Goal: Complete application form: Complete application form

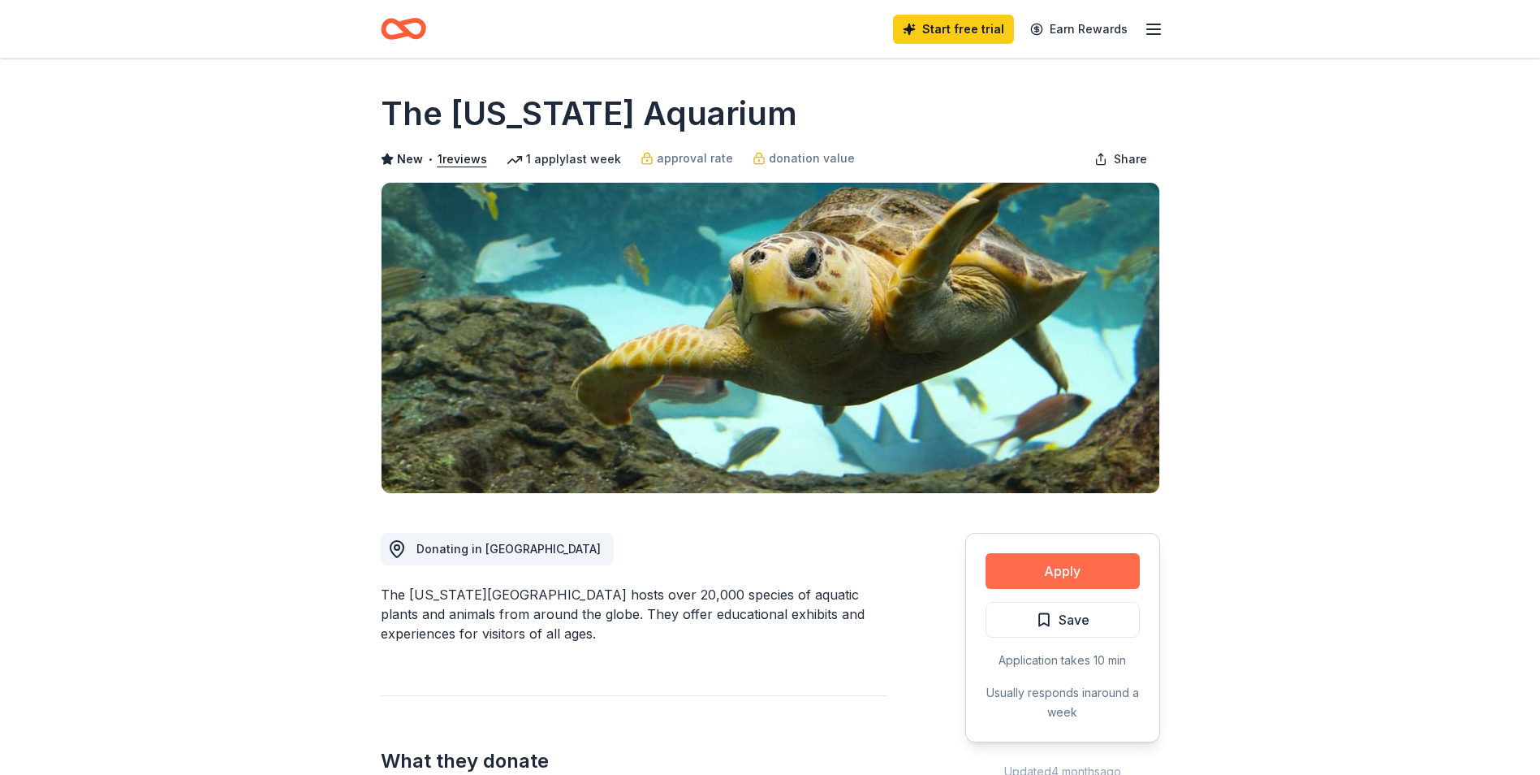
click at [1080, 563] on button "Apply" at bounding box center [1063, 571] width 154 height 36
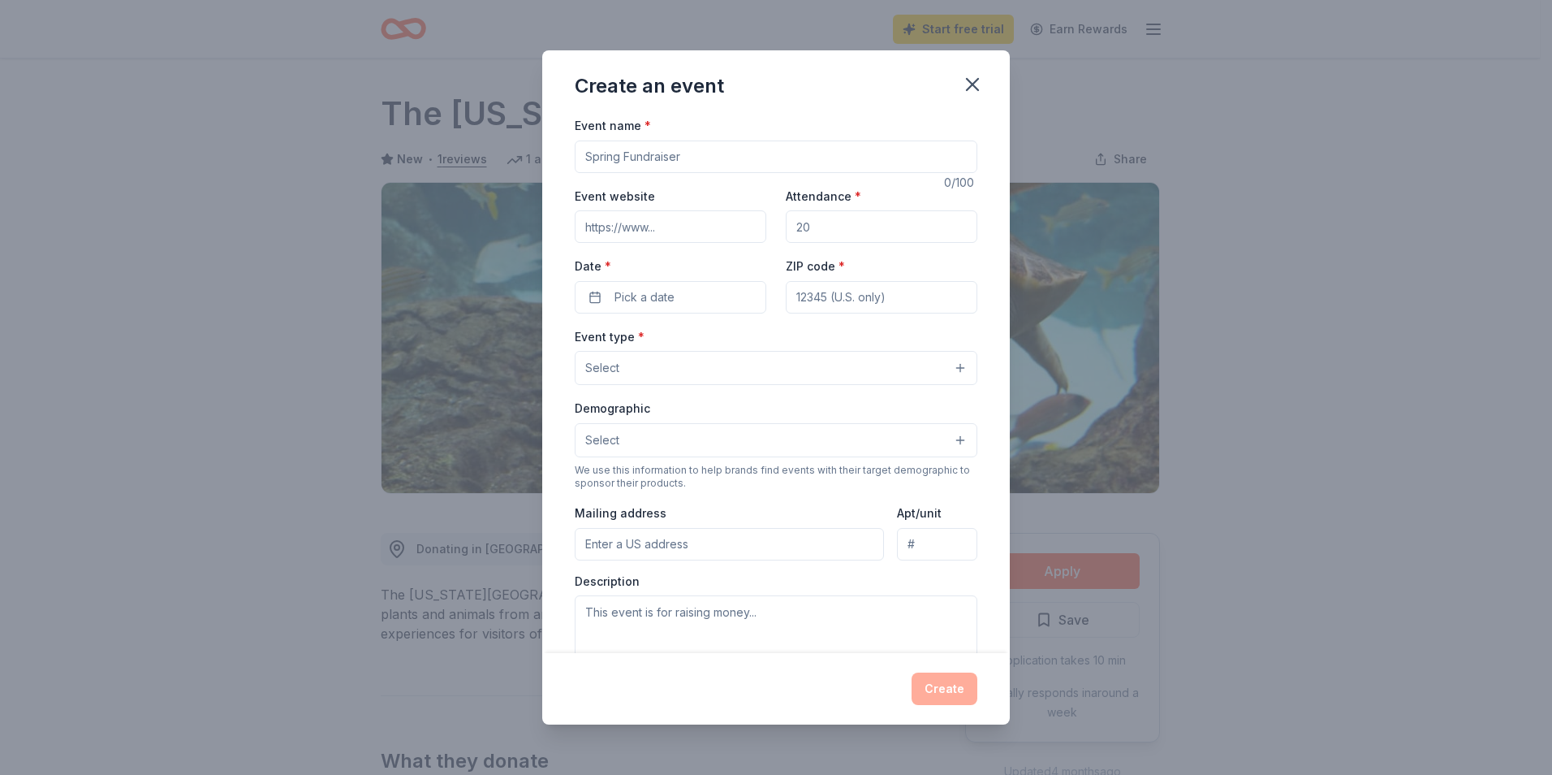
click at [827, 291] on input "ZIP code *" at bounding box center [882, 297] width 192 height 32
type input "33905"
drag, startPoint x: 213, startPoint y: 240, endPoint x: 228, endPoint y: 236, distance: 15.8
click at [228, 236] on div "Create an event Event name * 0 /100 Event website Attendance * Date * Pick a da…" at bounding box center [776, 387] width 1552 height 775
click at [973, 82] on icon "button" at bounding box center [972, 84] width 23 height 23
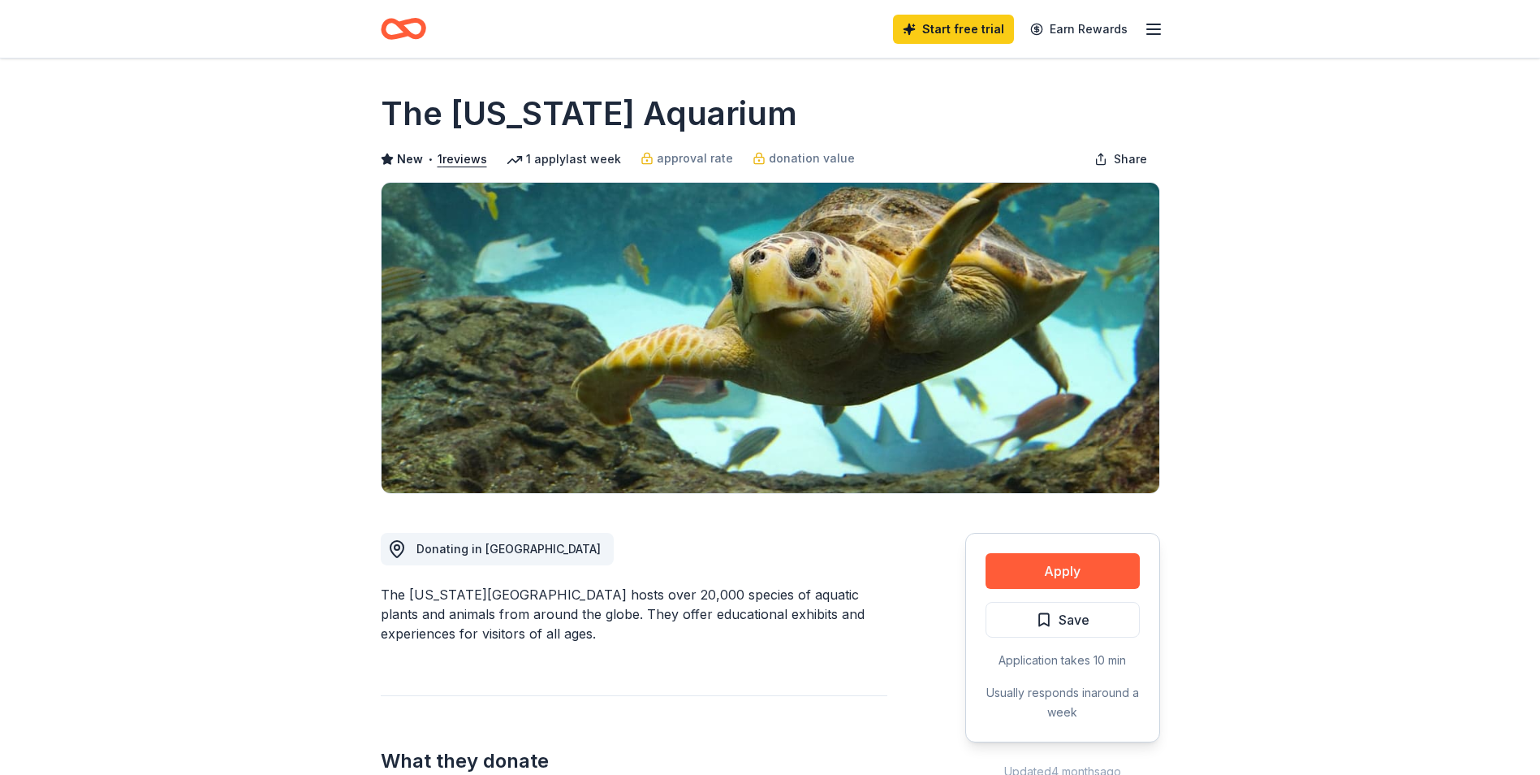
drag, startPoint x: 1055, startPoint y: 567, endPoint x: 666, endPoint y: 597, distance: 390.9
click at [986, 553] on button "Apply" at bounding box center [1063, 571] width 154 height 36
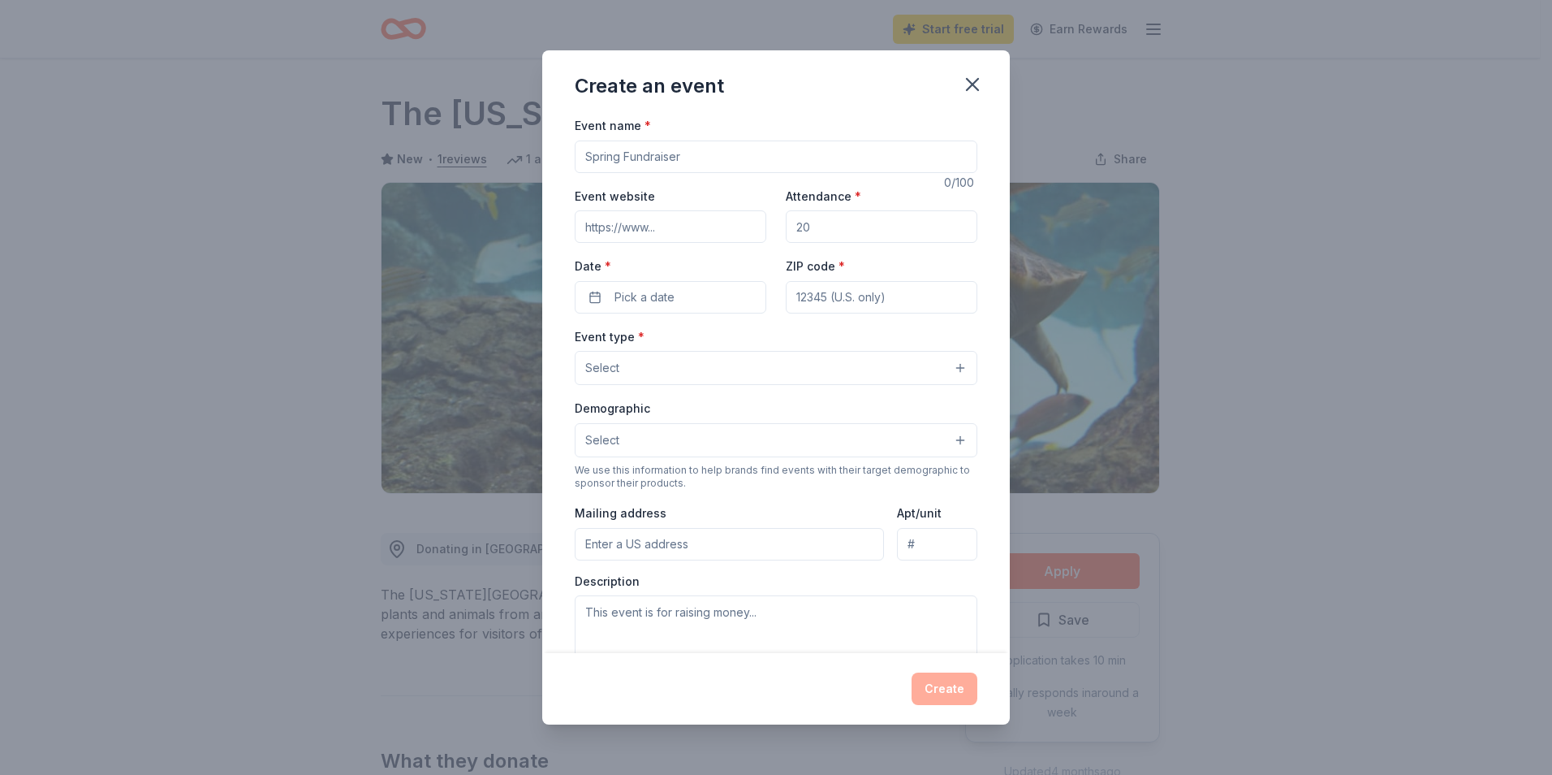
drag, startPoint x: 841, startPoint y: 235, endPoint x: 428, endPoint y: 327, distance: 423.5
click at [840, 235] on input "Attendance *" at bounding box center [882, 226] width 192 height 32
click at [607, 372] on span "Select" at bounding box center [602, 367] width 34 height 19
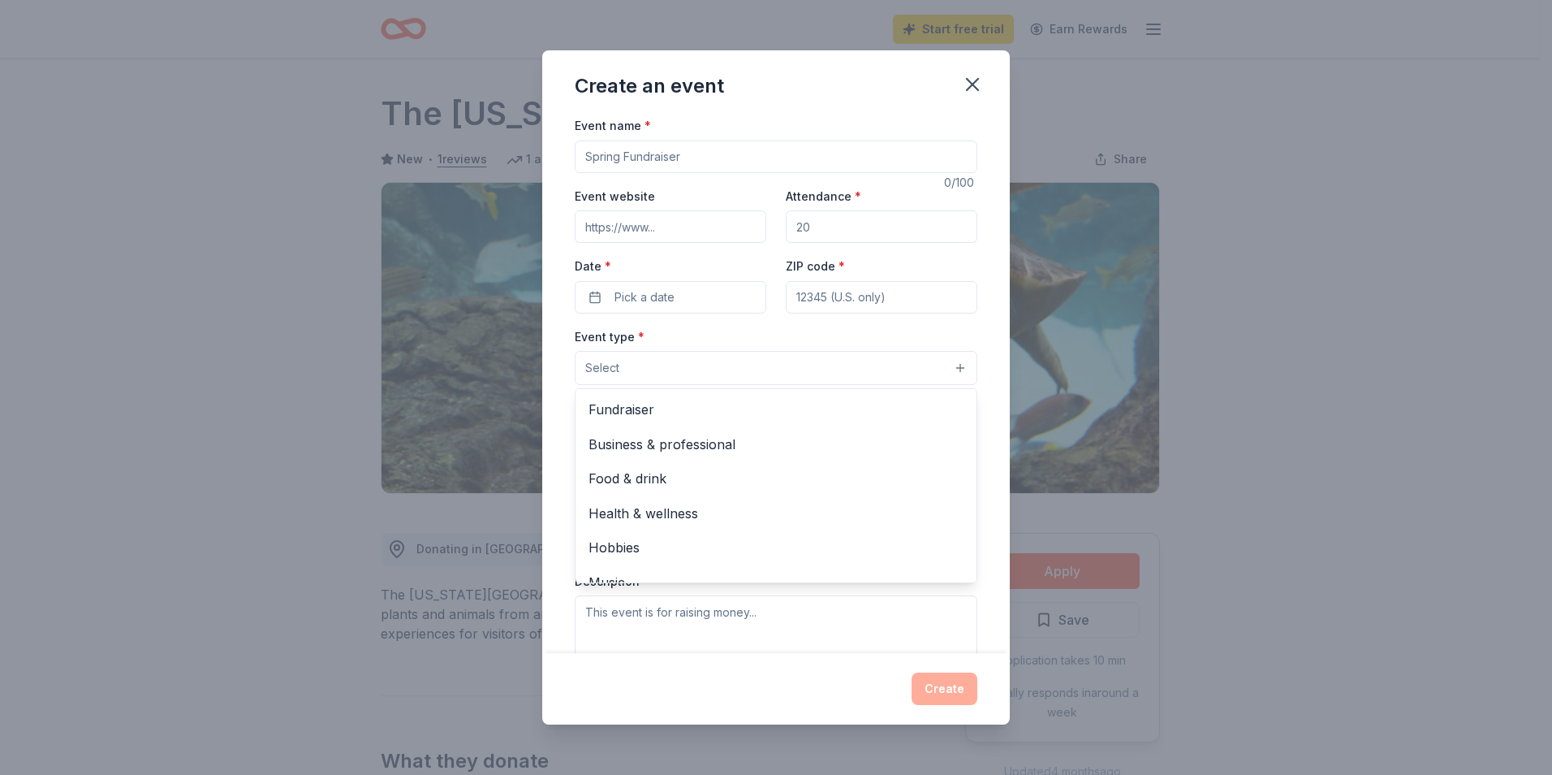
click at [969, 88] on div "Create an event Event name * 0 /100 Event website Attendance * Date * Pick a da…" at bounding box center [776, 387] width 468 height 674
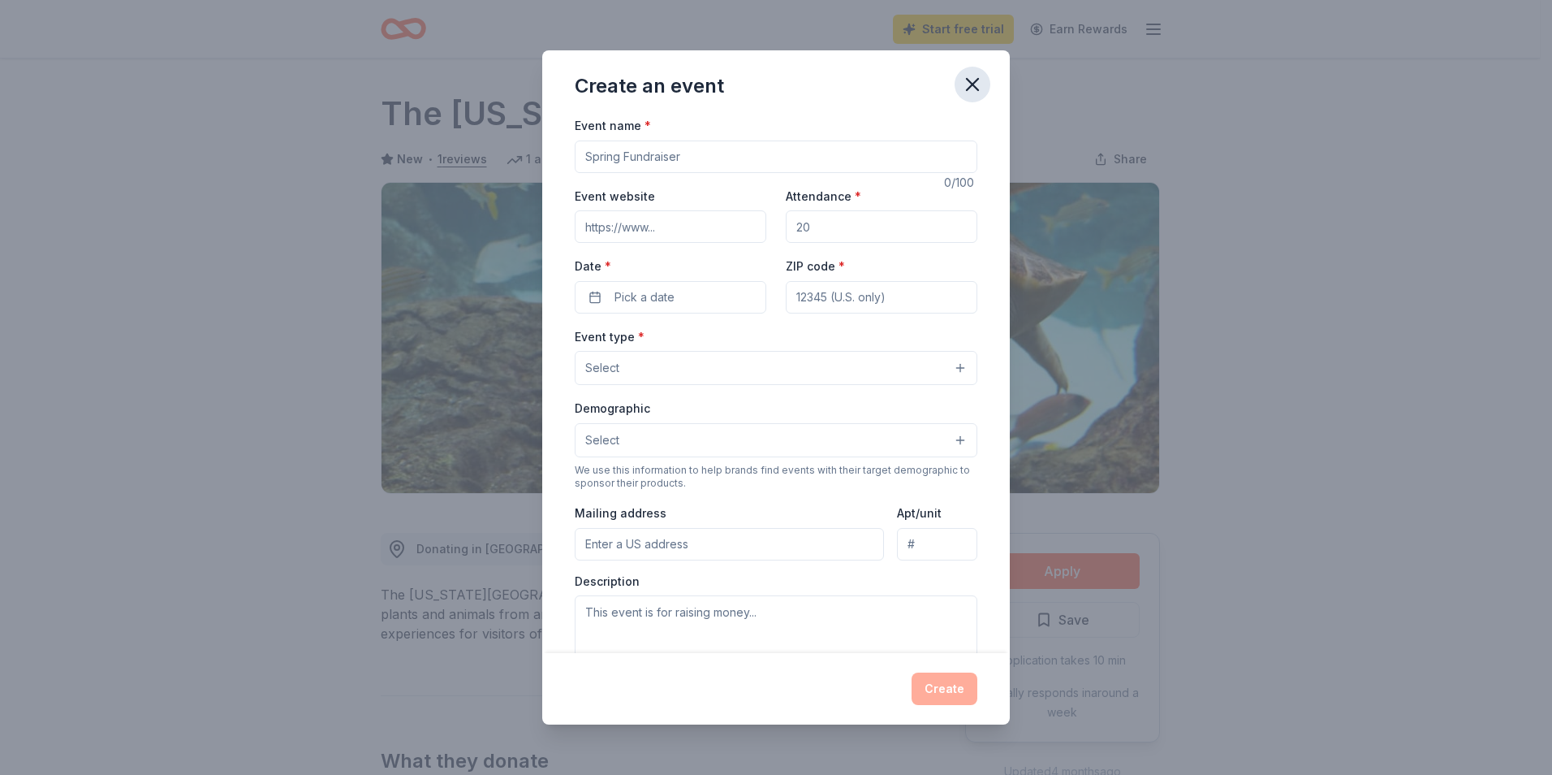
click at [974, 84] on icon "button" at bounding box center [972, 84] width 11 height 11
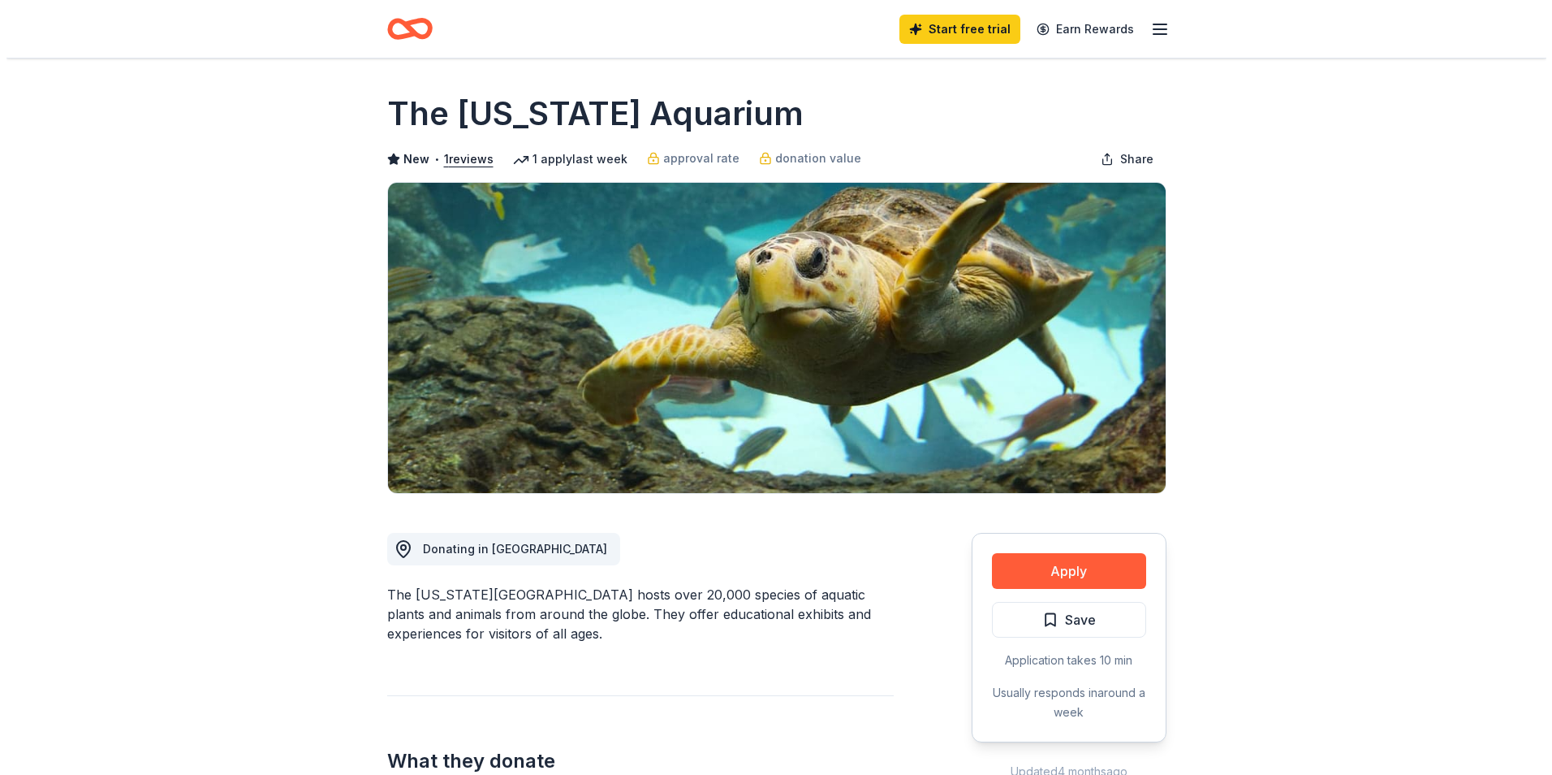
scroll to position [244, 0]
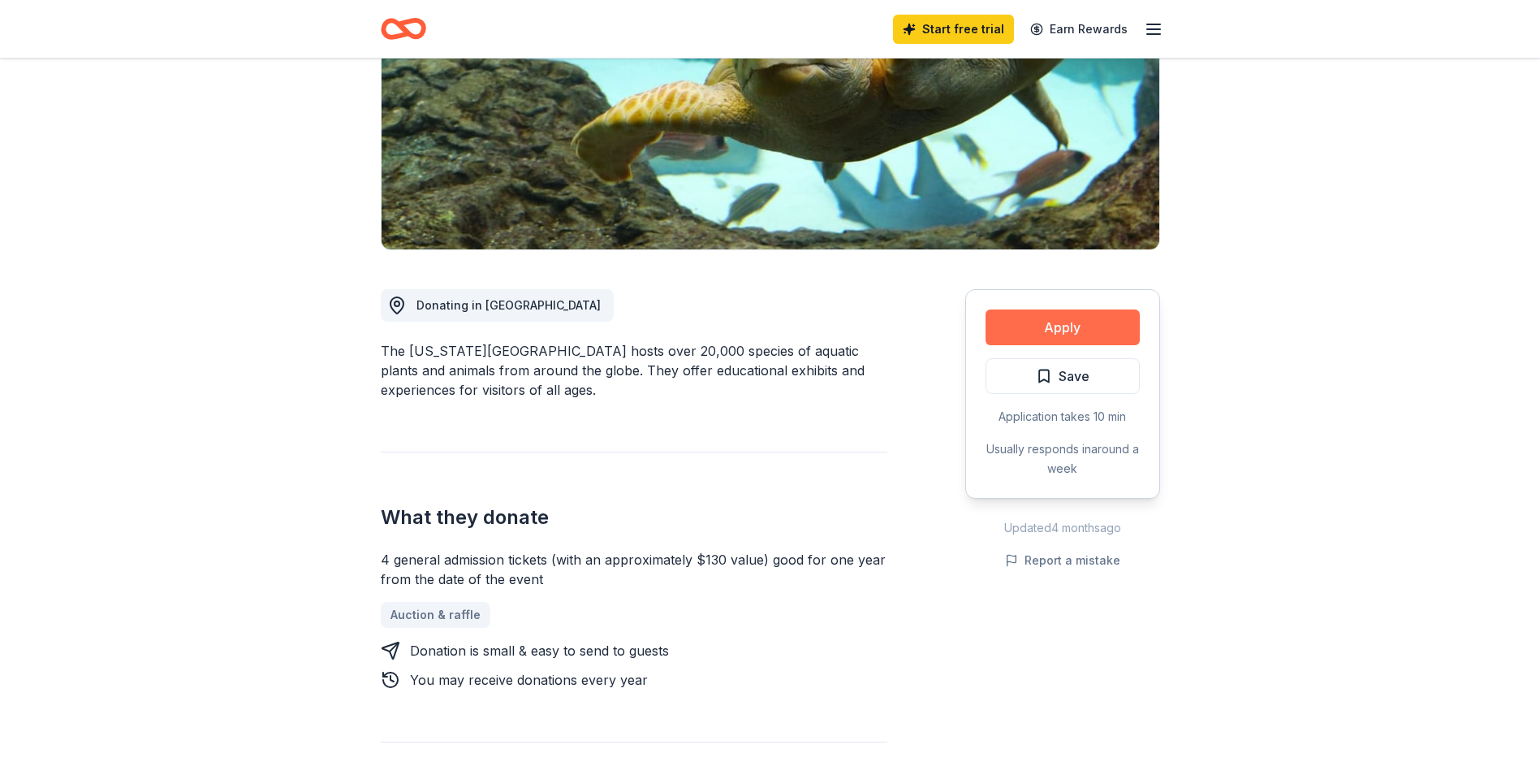
click at [1071, 330] on button "Apply" at bounding box center [1063, 327] width 154 height 36
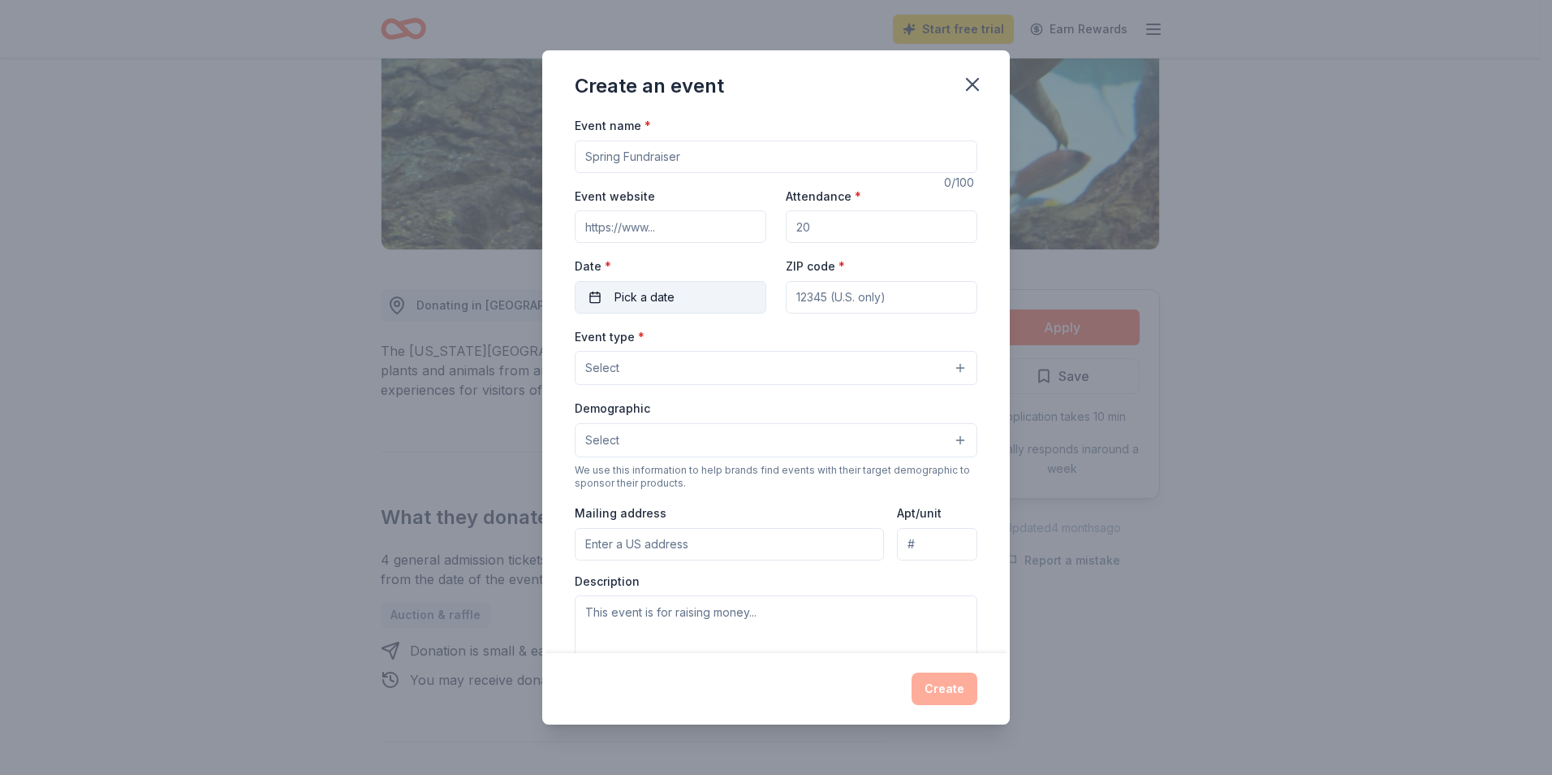
click at [642, 300] on span "Pick a date" at bounding box center [645, 296] width 60 height 19
click at [756, 347] on button "Go to next month" at bounding box center [755, 340] width 23 height 23
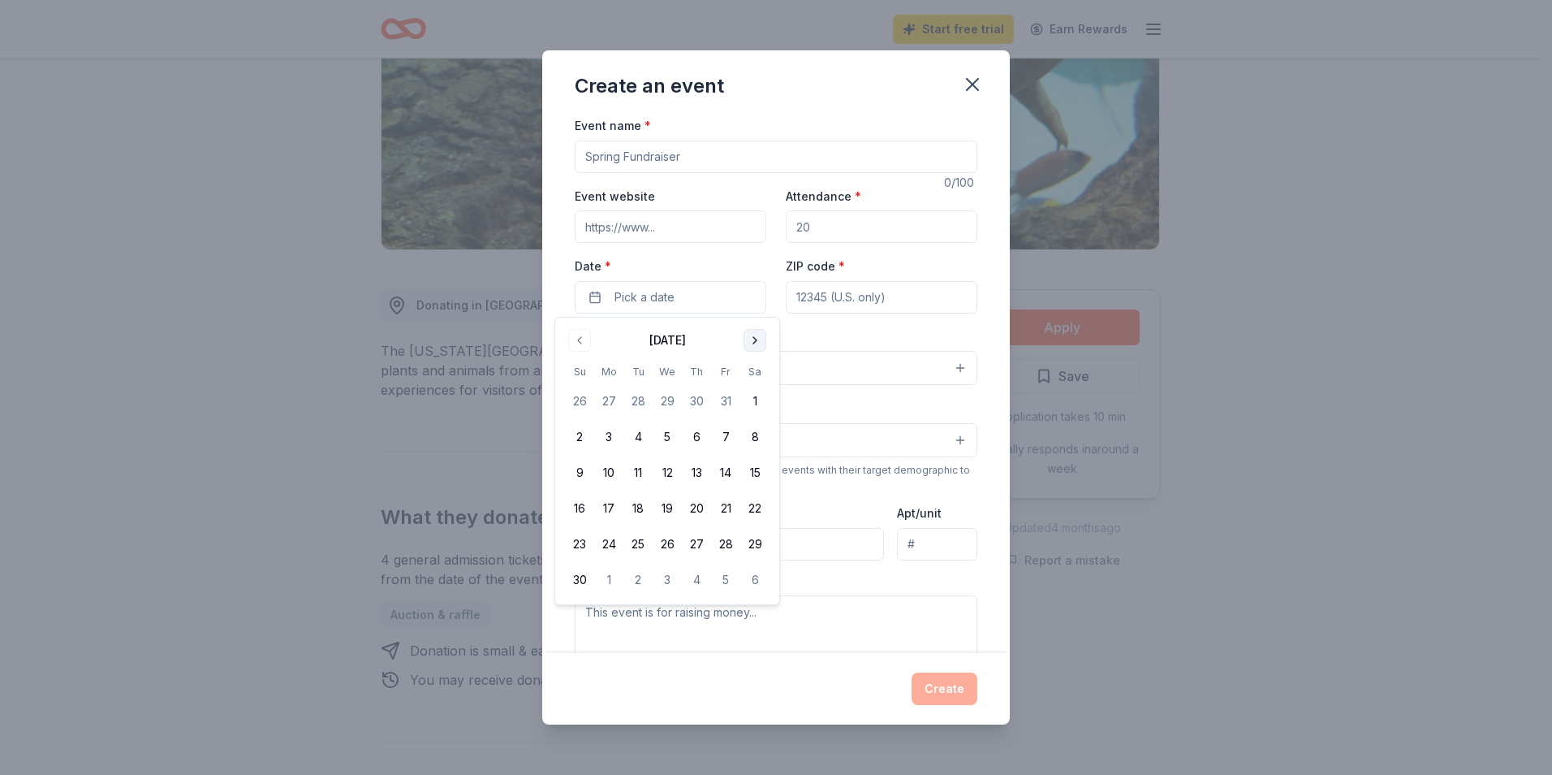
click at [752, 349] on button "Go to next month" at bounding box center [755, 340] width 23 height 23
click at [753, 469] on button "20" at bounding box center [754, 472] width 29 height 29
click at [807, 366] on button "Select" at bounding box center [776, 368] width 403 height 34
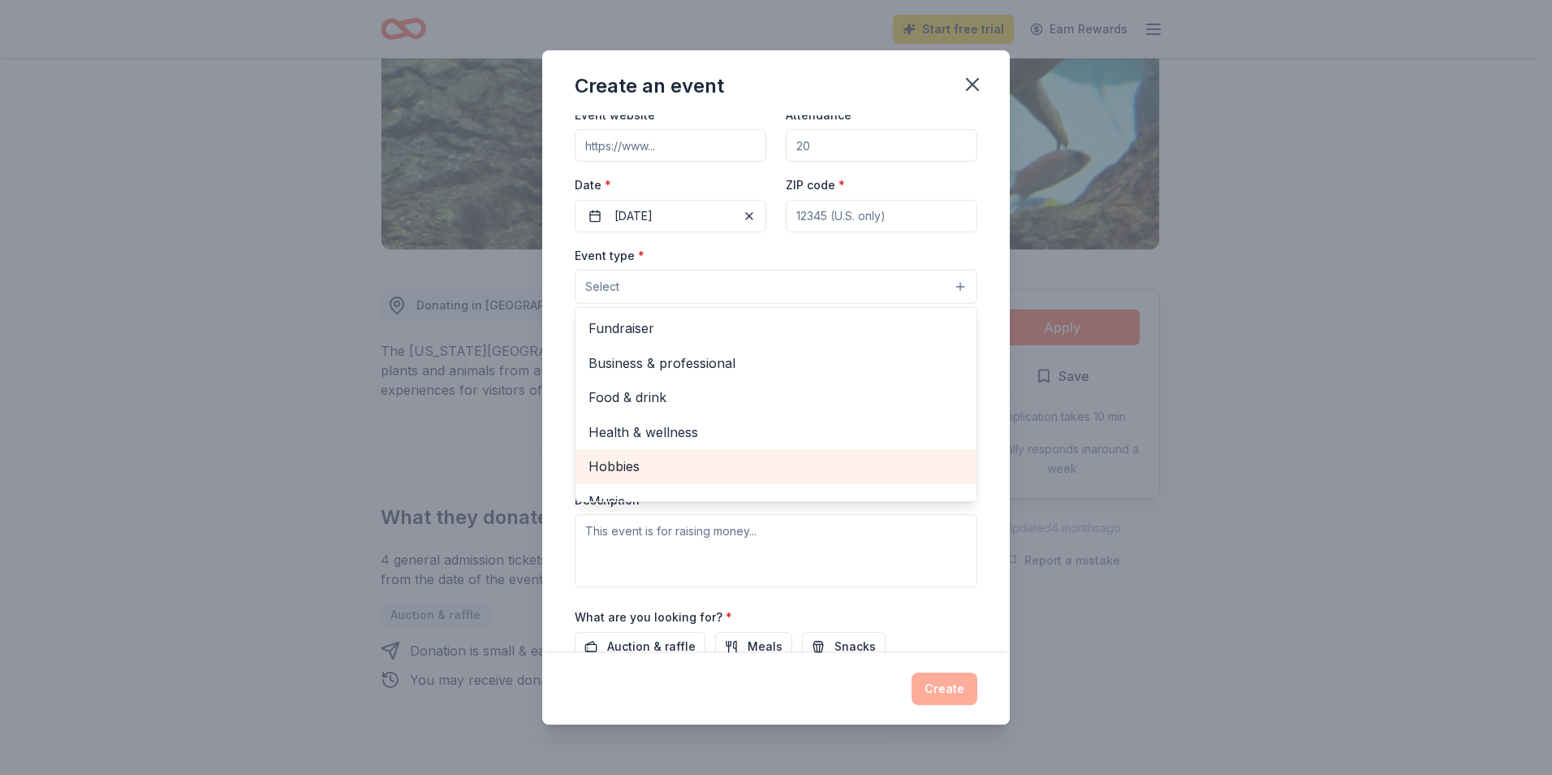
scroll to position [0, 0]
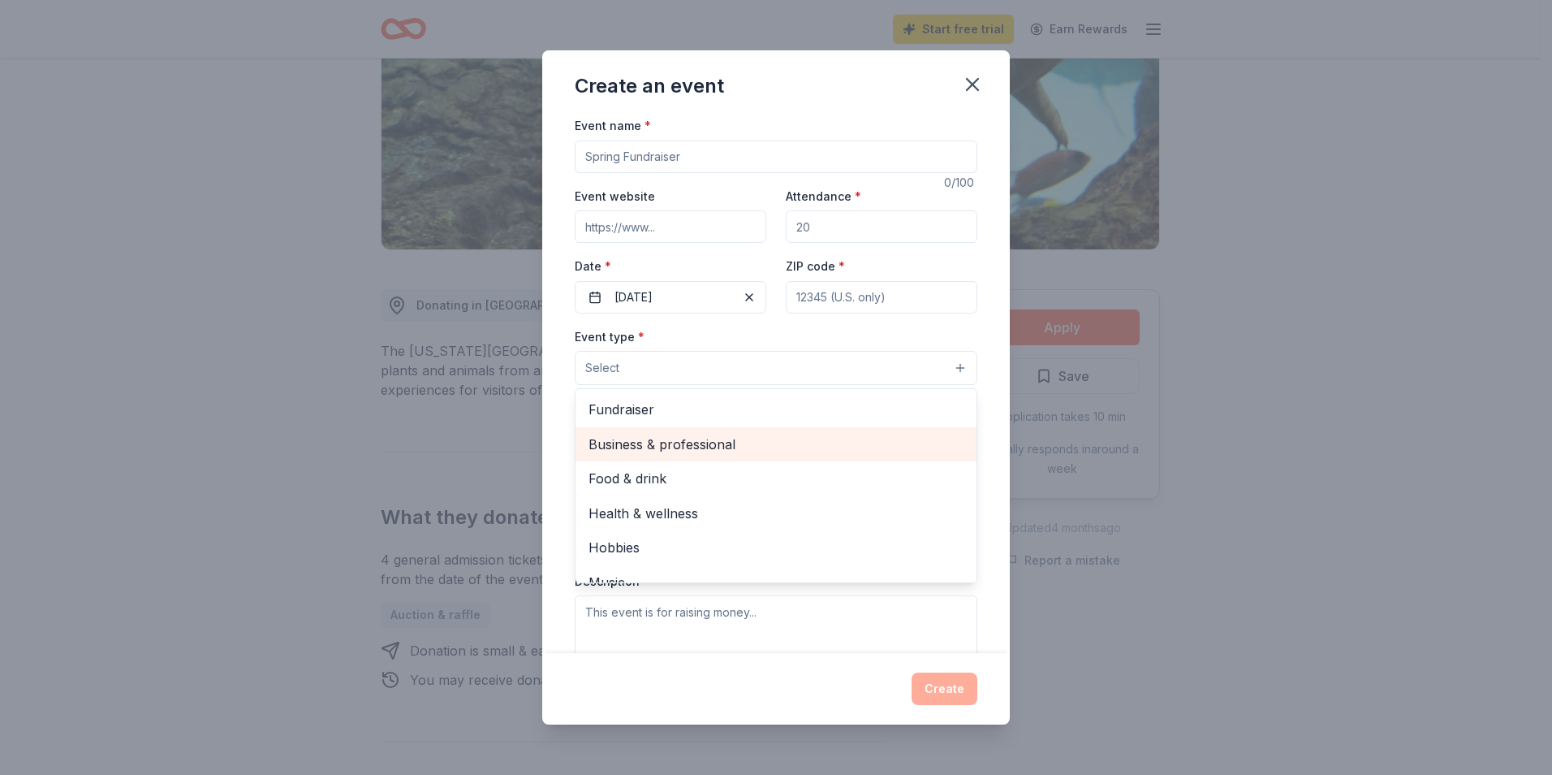
click at [706, 453] on span "Business & professional" at bounding box center [776, 444] width 375 height 21
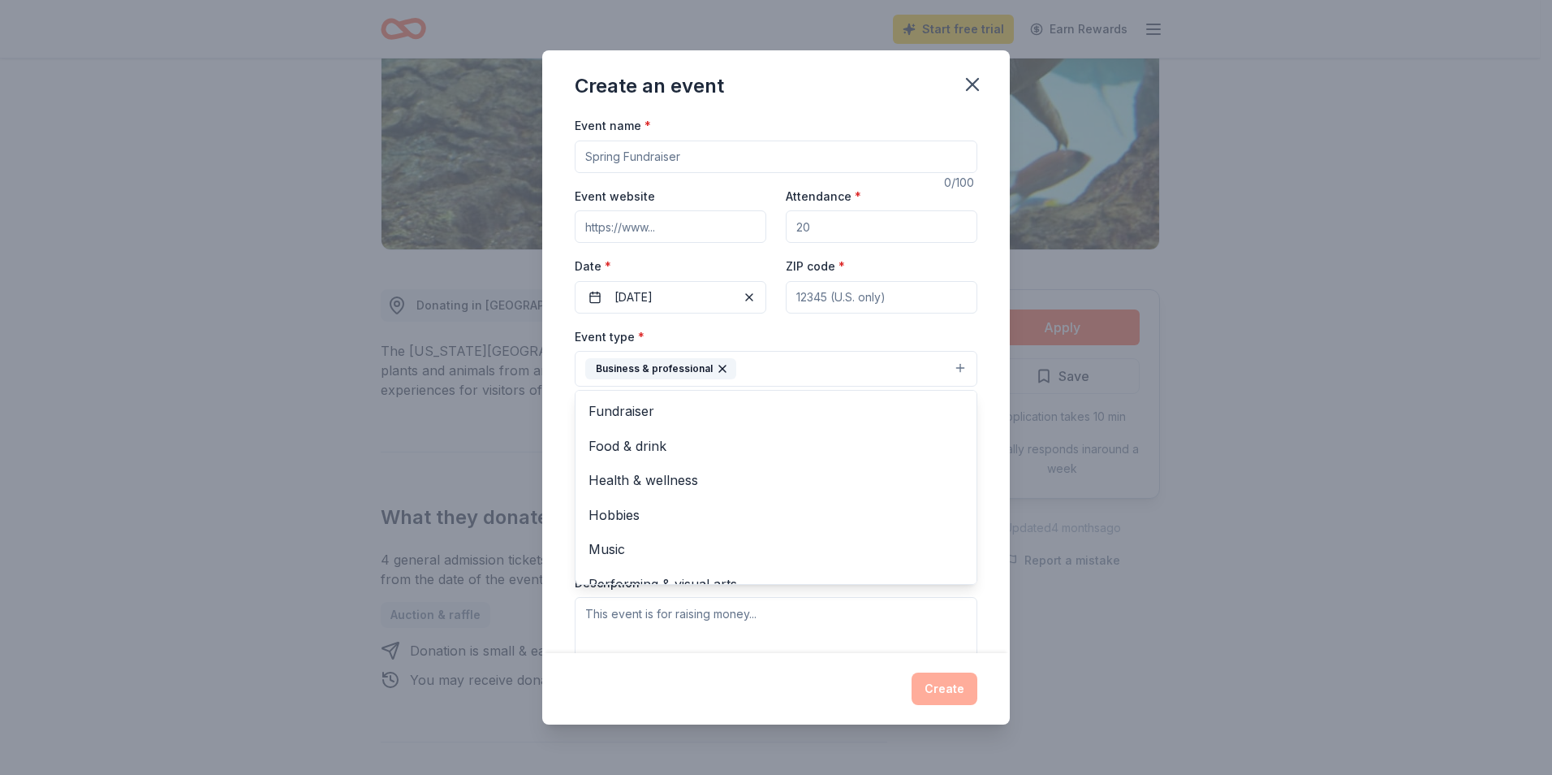
click at [977, 322] on div "Event name * 0 /100 Event website Attendance * Date * [DATE] ZIP code * Event t…" at bounding box center [776, 383] width 468 height 537
click at [867, 298] on input "ZIP code *" at bounding box center [882, 297] width 192 height 32
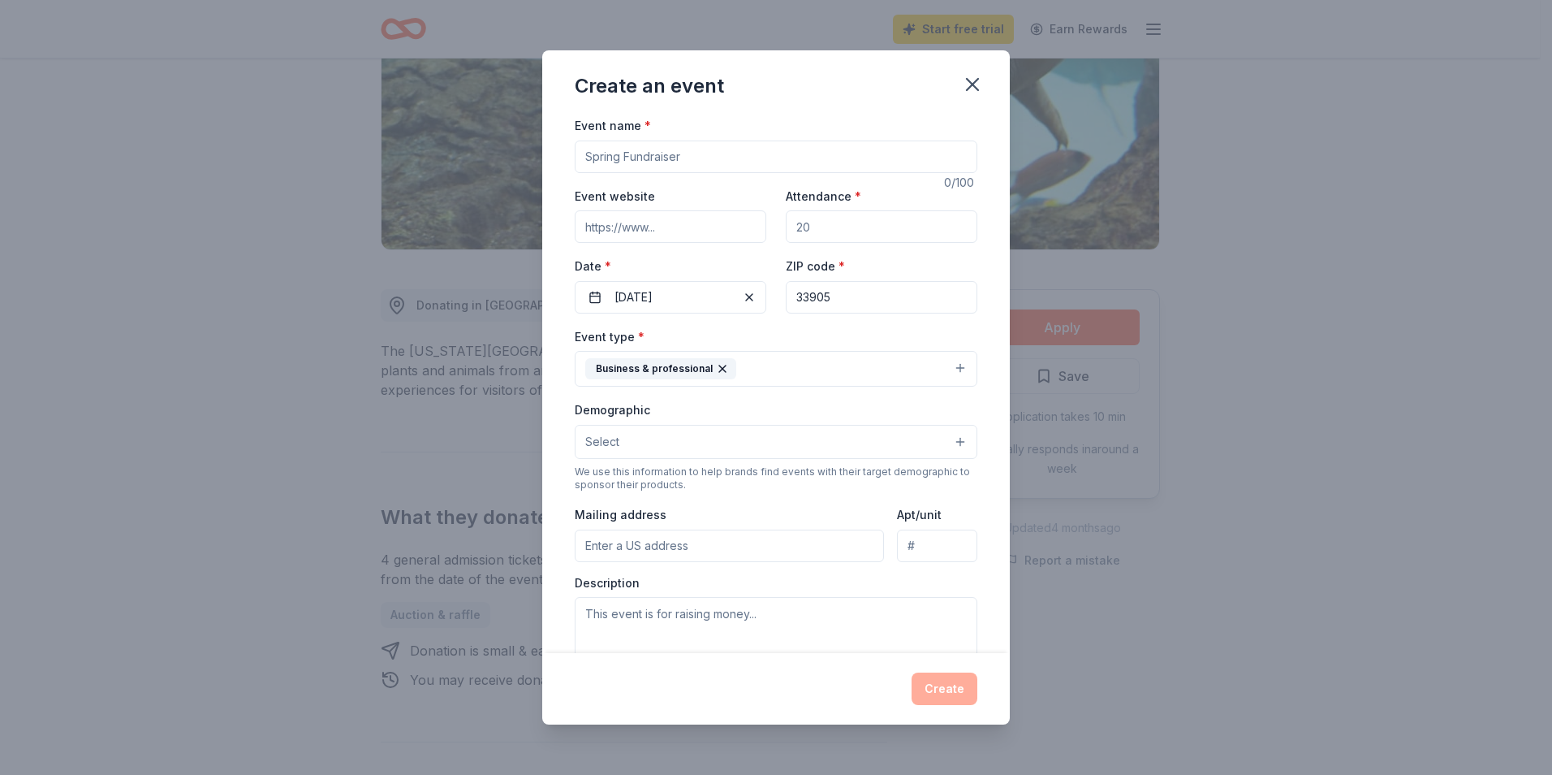
type input "33905"
drag, startPoint x: 863, startPoint y: 231, endPoint x: 730, endPoint y: 222, distance: 133.5
click at [730, 222] on div "Event website Attendance * Date * [DATE] ZIP code * 33905" at bounding box center [776, 249] width 403 height 127
type input "10"
click at [675, 447] on button "Select" at bounding box center [776, 442] width 403 height 34
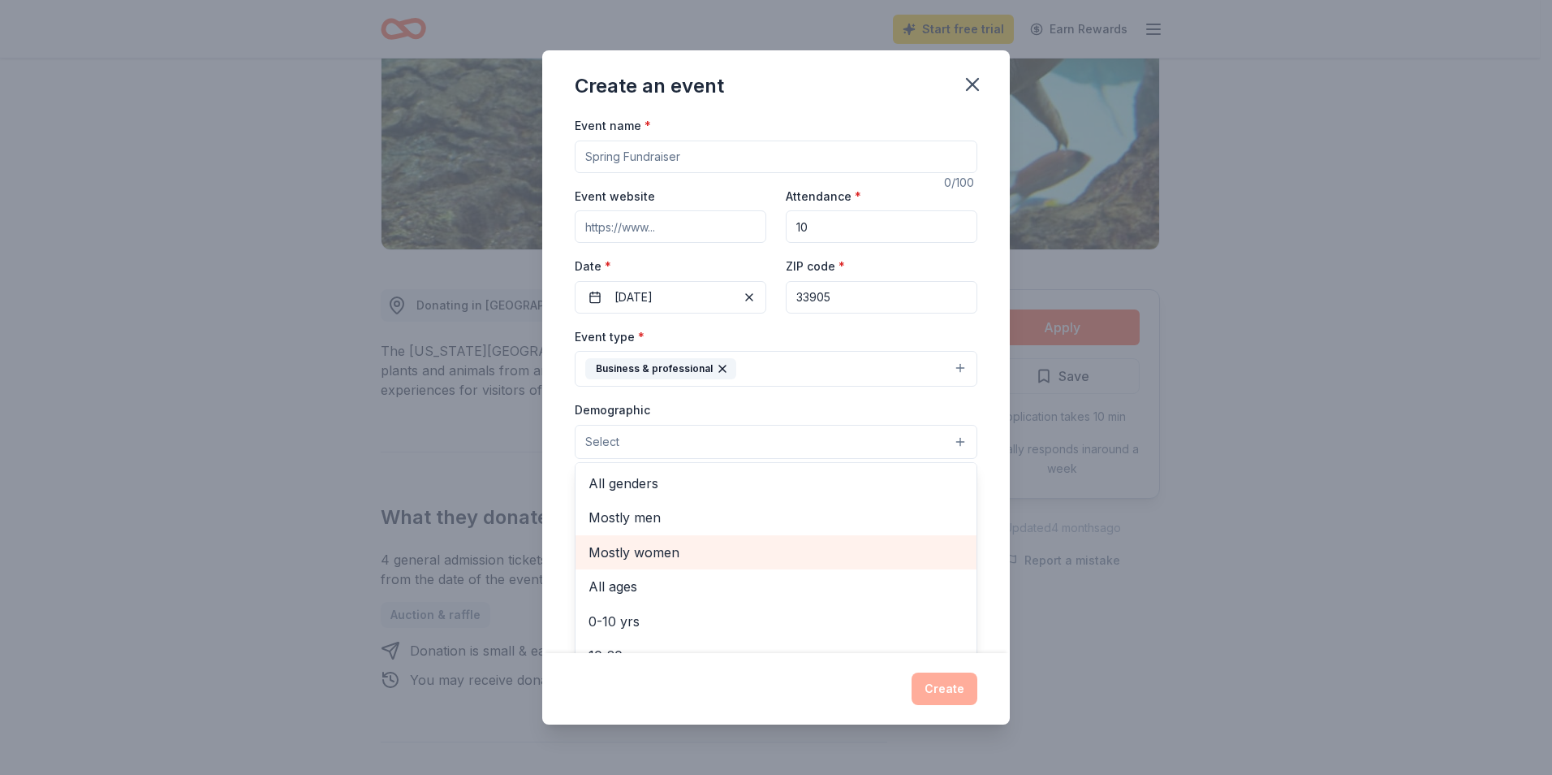
click at [628, 548] on span "Mostly women" at bounding box center [776, 552] width 375 height 21
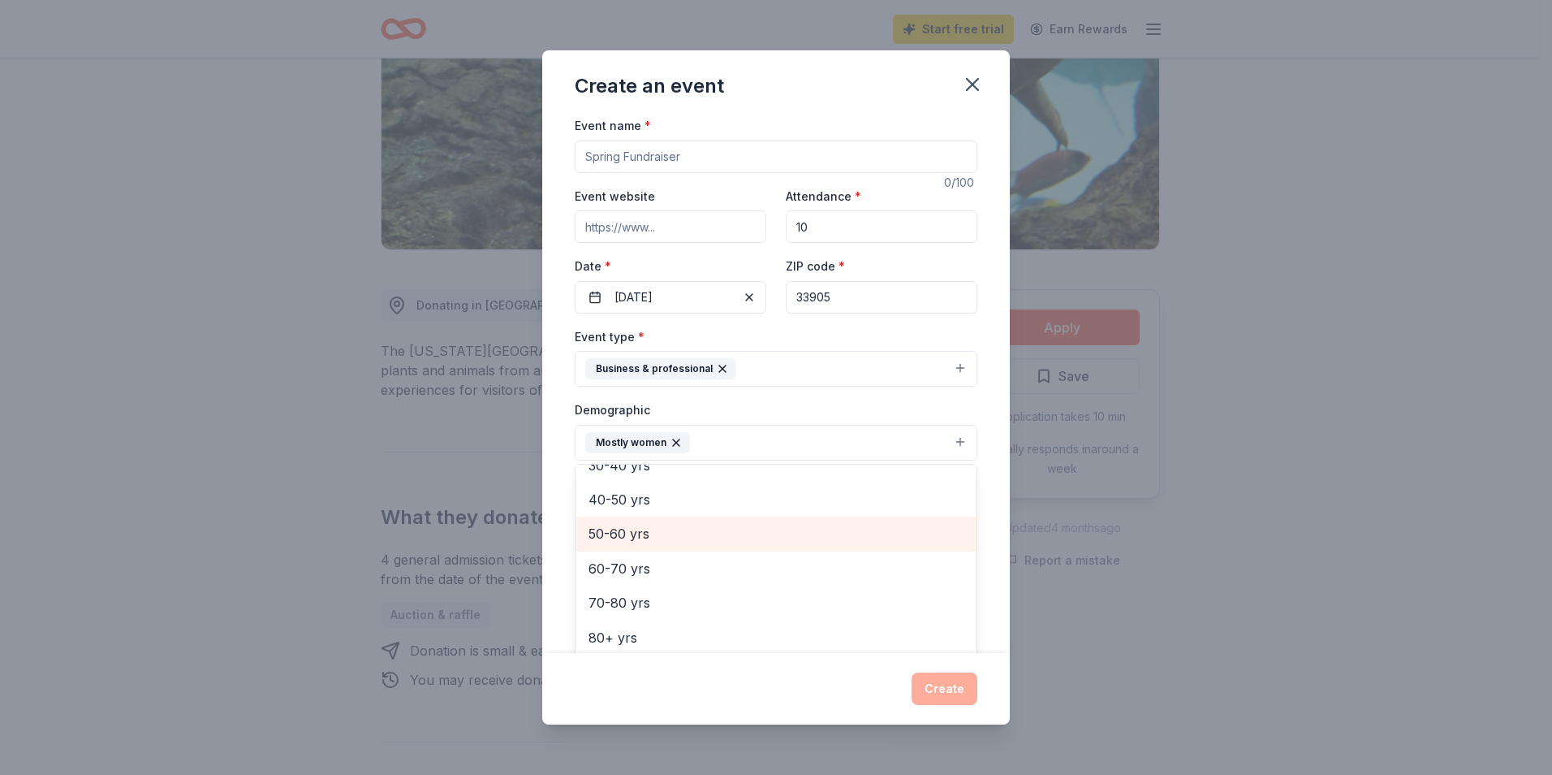
click at [596, 525] on span "50-60 yrs" at bounding box center [776, 533] width 375 height 21
click at [991, 546] on div "Event name * 0 /100 Event website Attendance * 10 Date * [DATE] ZIP code * 3390…" at bounding box center [776, 383] width 468 height 537
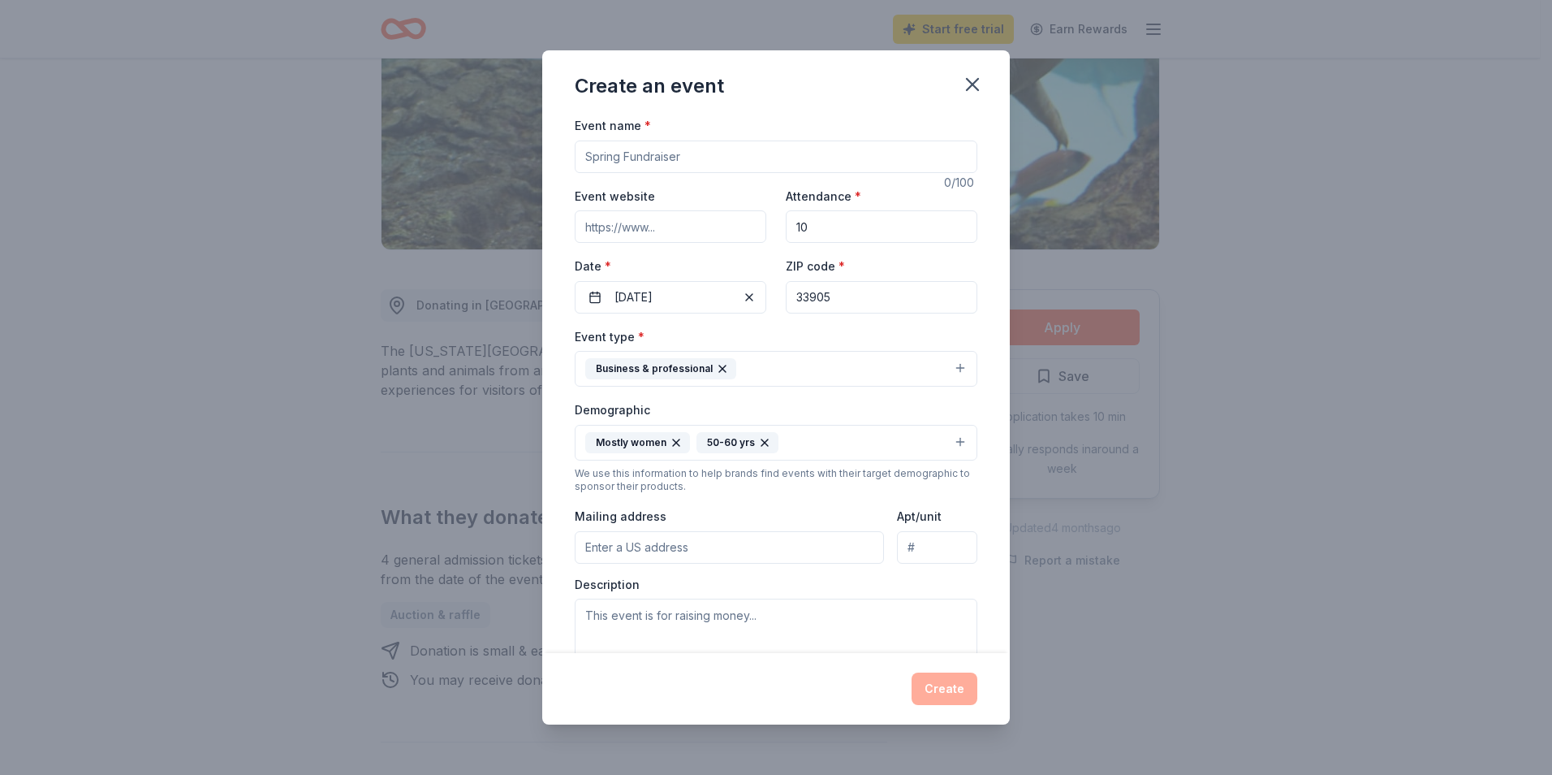
click at [621, 543] on input "Mailing address" at bounding box center [729, 547] width 309 height 32
drag, startPoint x: 719, startPoint y: 580, endPoint x: 434, endPoint y: 586, distance: 285.1
type input "[STREET_ADDRESS][PERSON_NAME]"
click at [728, 618] on textarea at bounding box center [776, 634] width 403 height 73
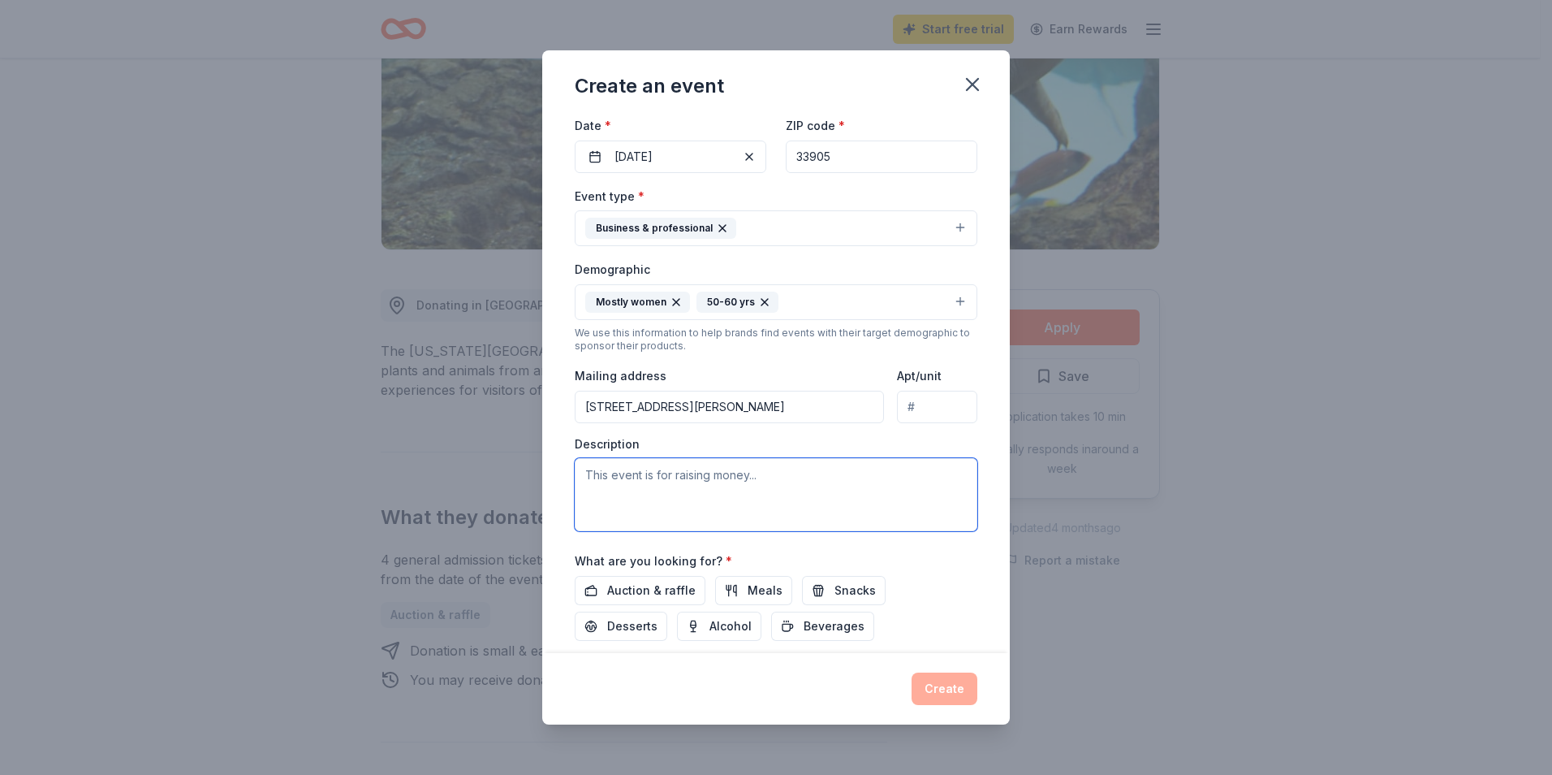
scroll to position [162, 0]
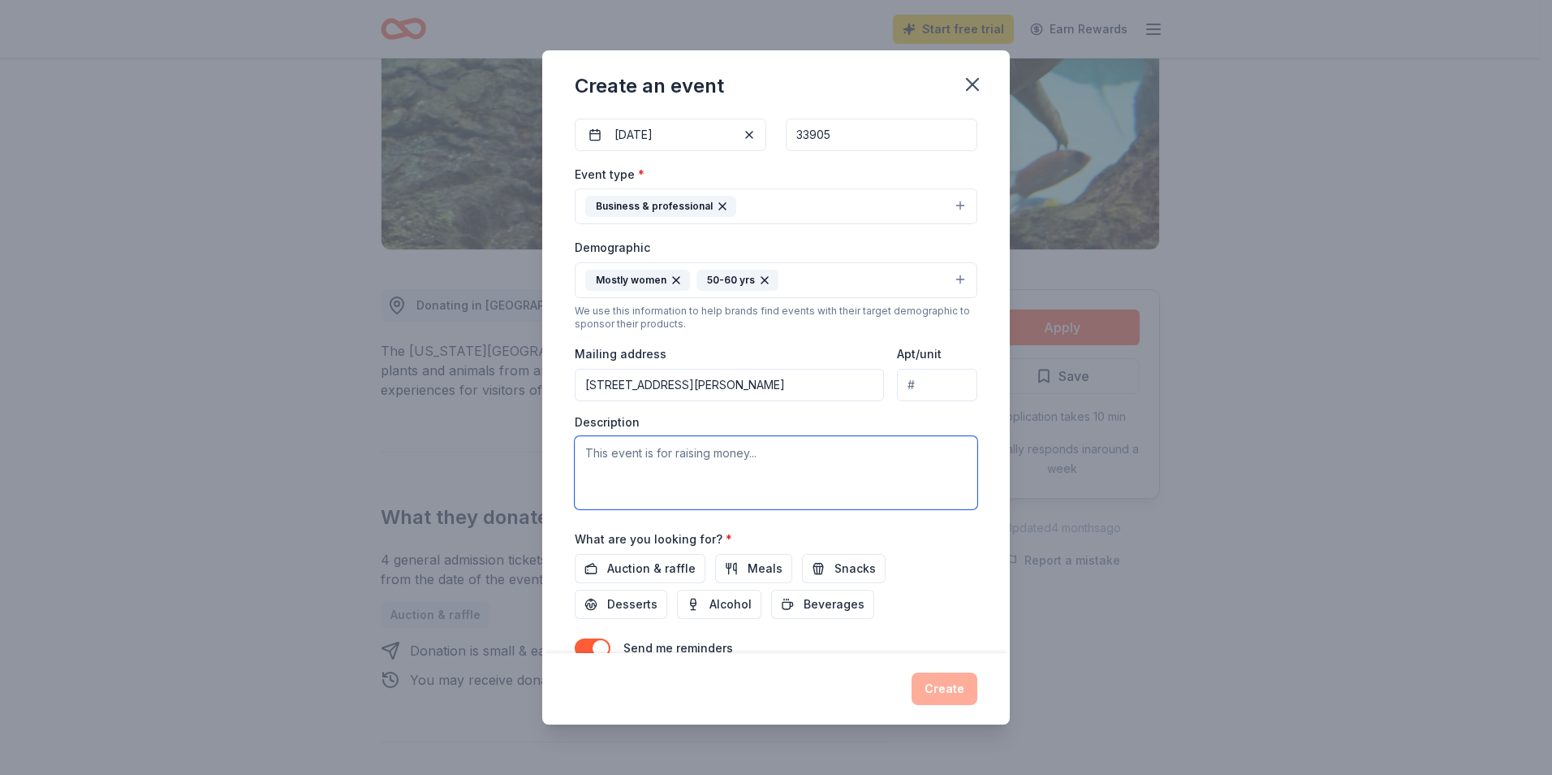
click at [658, 478] on textarea at bounding box center [776, 472] width 403 height 73
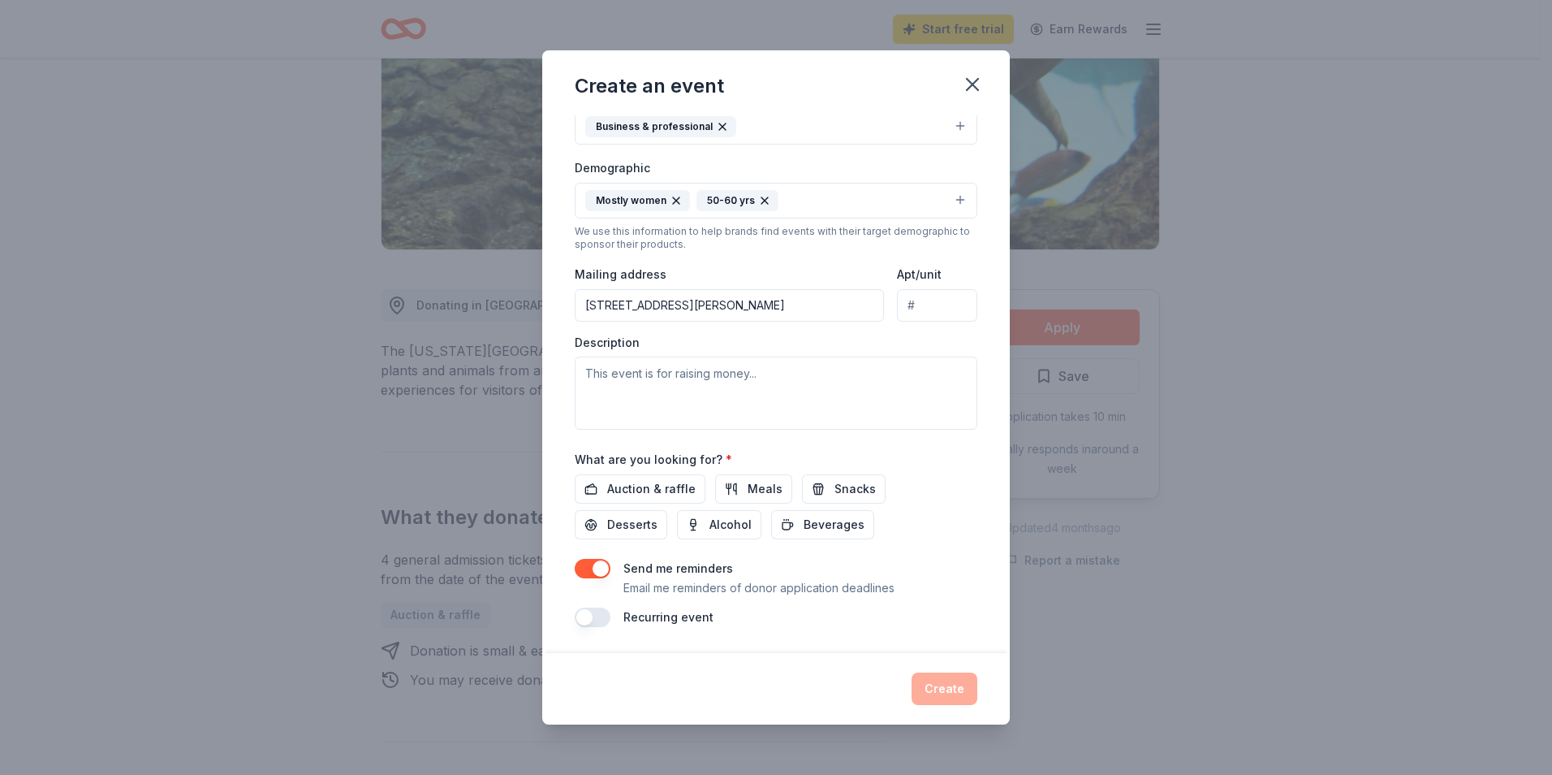
click at [599, 614] on button "button" at bounding box center [593, 616] width 36 height 19
click at [588, 615] on button "button" at bounding box center [593, 616] width 36 height 19
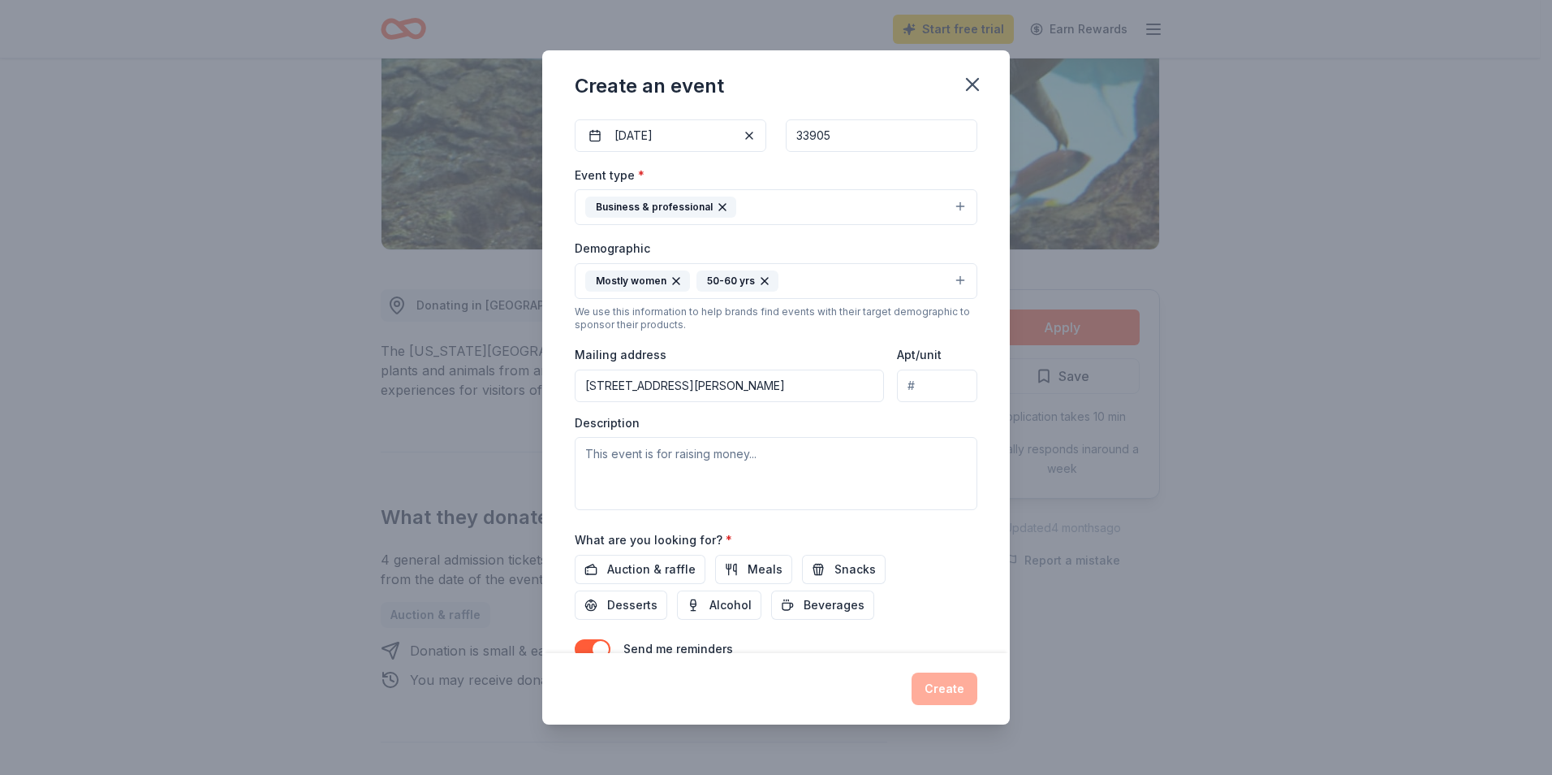
scroll to position [0, 0]
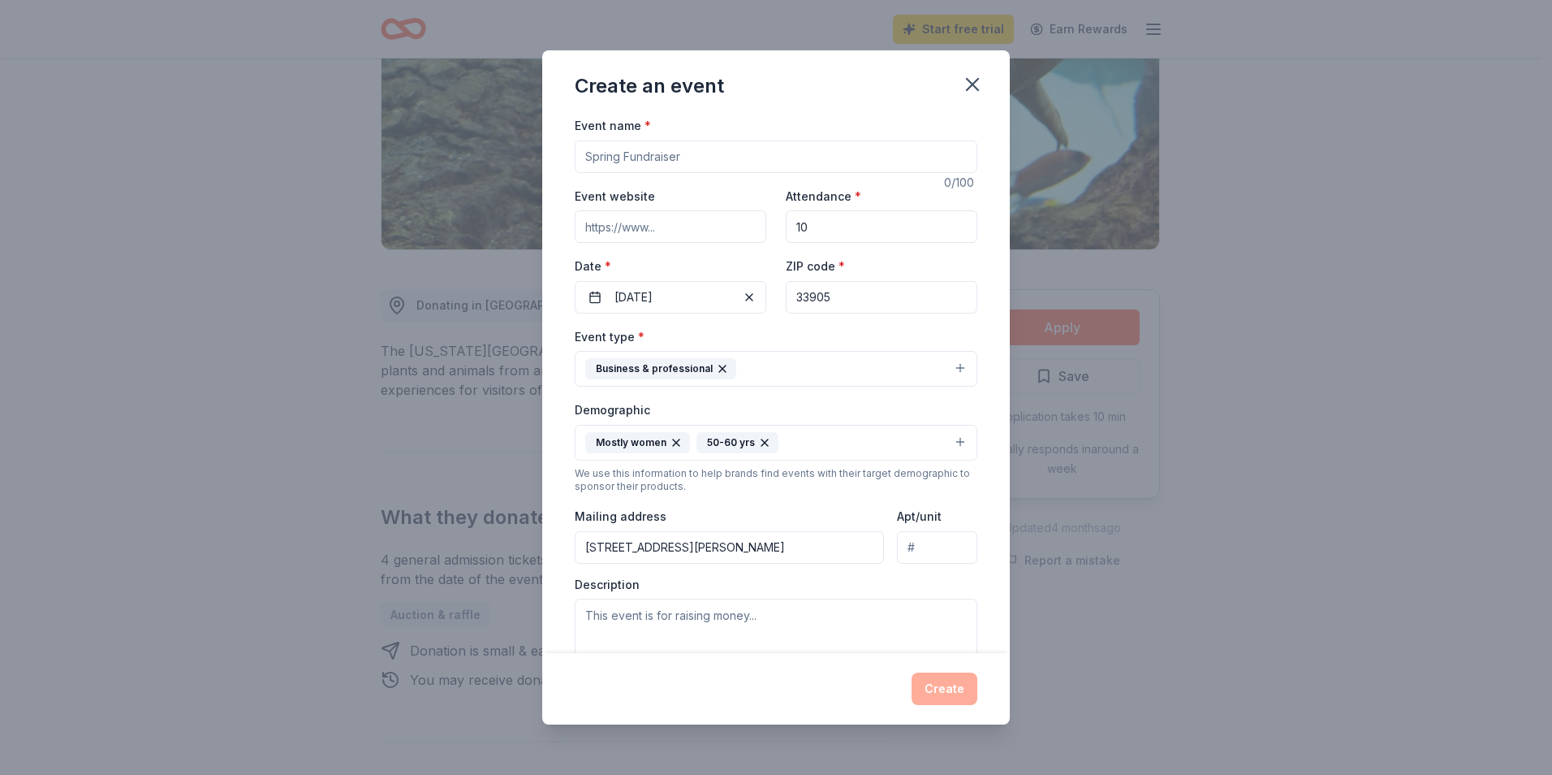
click at [832, 148] on input "Event name *" at bounding box center [776, 156] width 403 height 32
